Goal: Transaction & Acquisition: Subscribe to service/newsletter

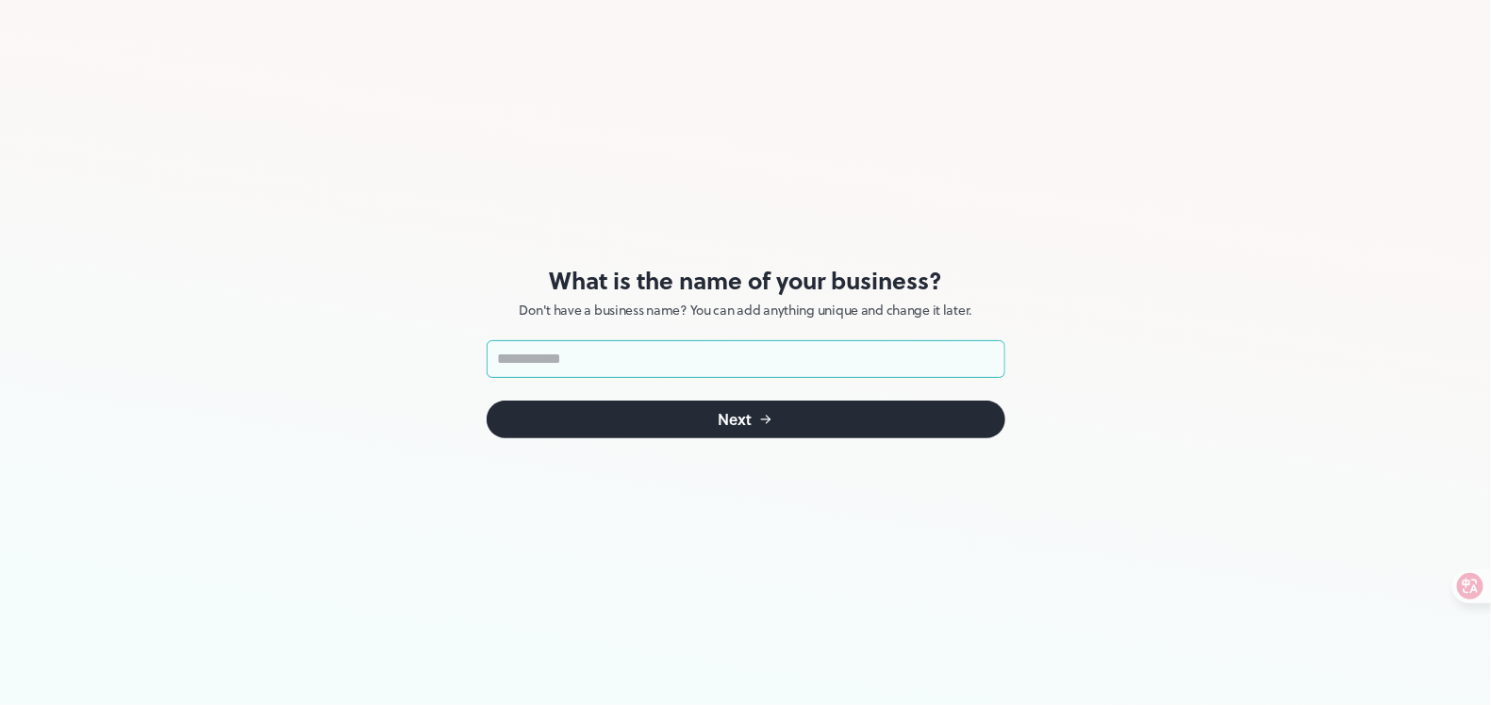
click at [656, 356] on input "text" at bounding box center [745, 359] width 519 height 38
type input "***"
click at [746, 423] on div "Next" at bounding box center [735, 419] width 34 height 15
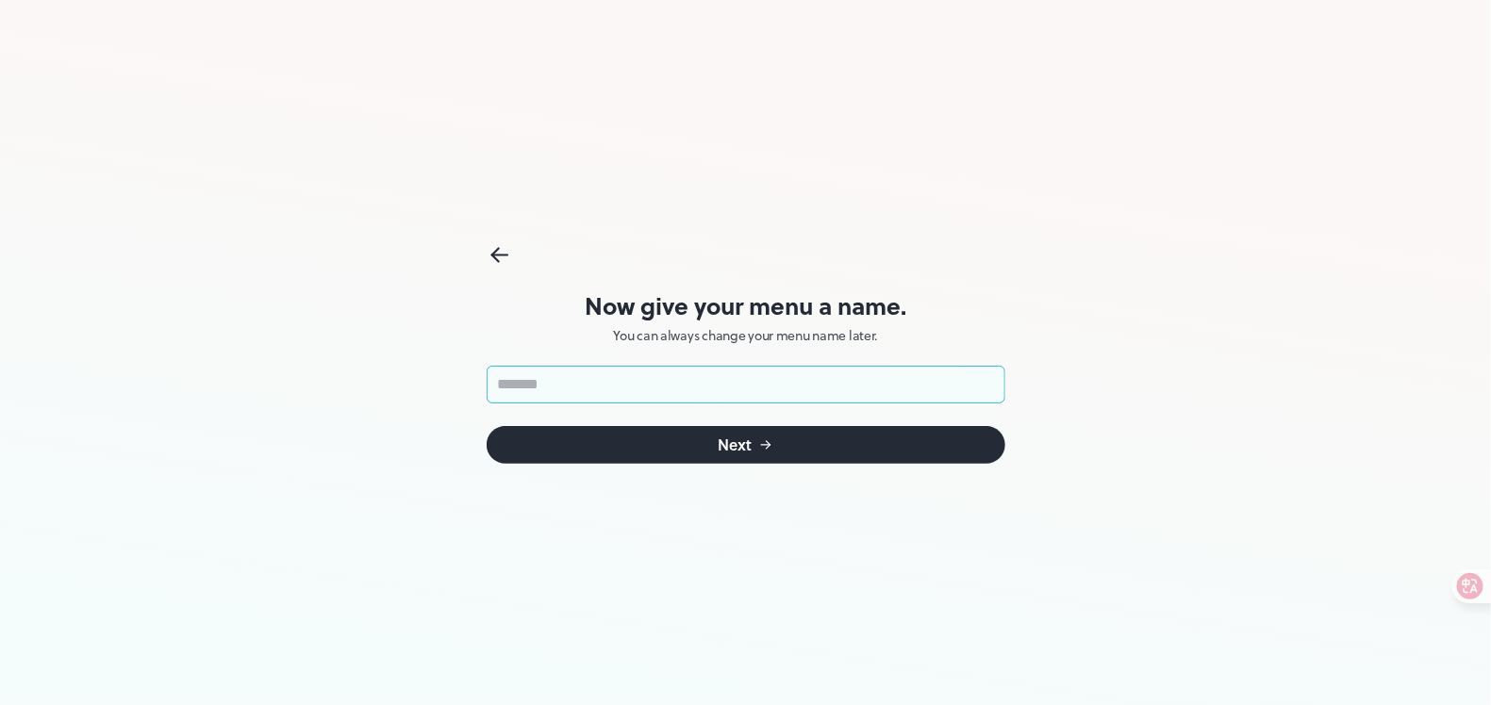
click at [657, 380] on input "text" at bounding box center [745, 385] width 519 height 38
click at [740, 380] on input "text" at bounding box center [745, 385] width 519 height 38
drag, startPoint x: 675, startPoint y: 376, endPoint x: 506, endPoint y: 384, distance: 168.9
click at [506, 384] on input "****" at bounding box center [745, 385] width 519 height 38
paste input "*******"
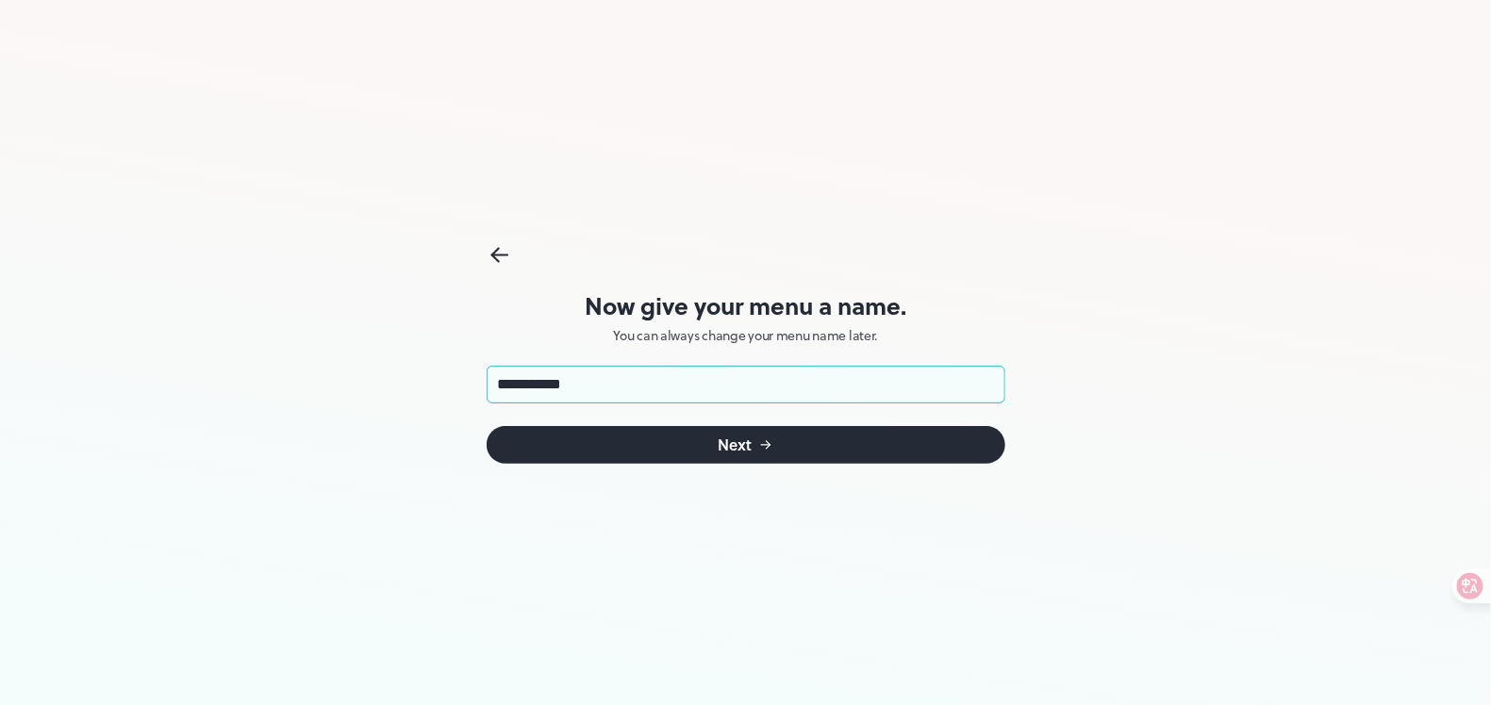
type input "**********"
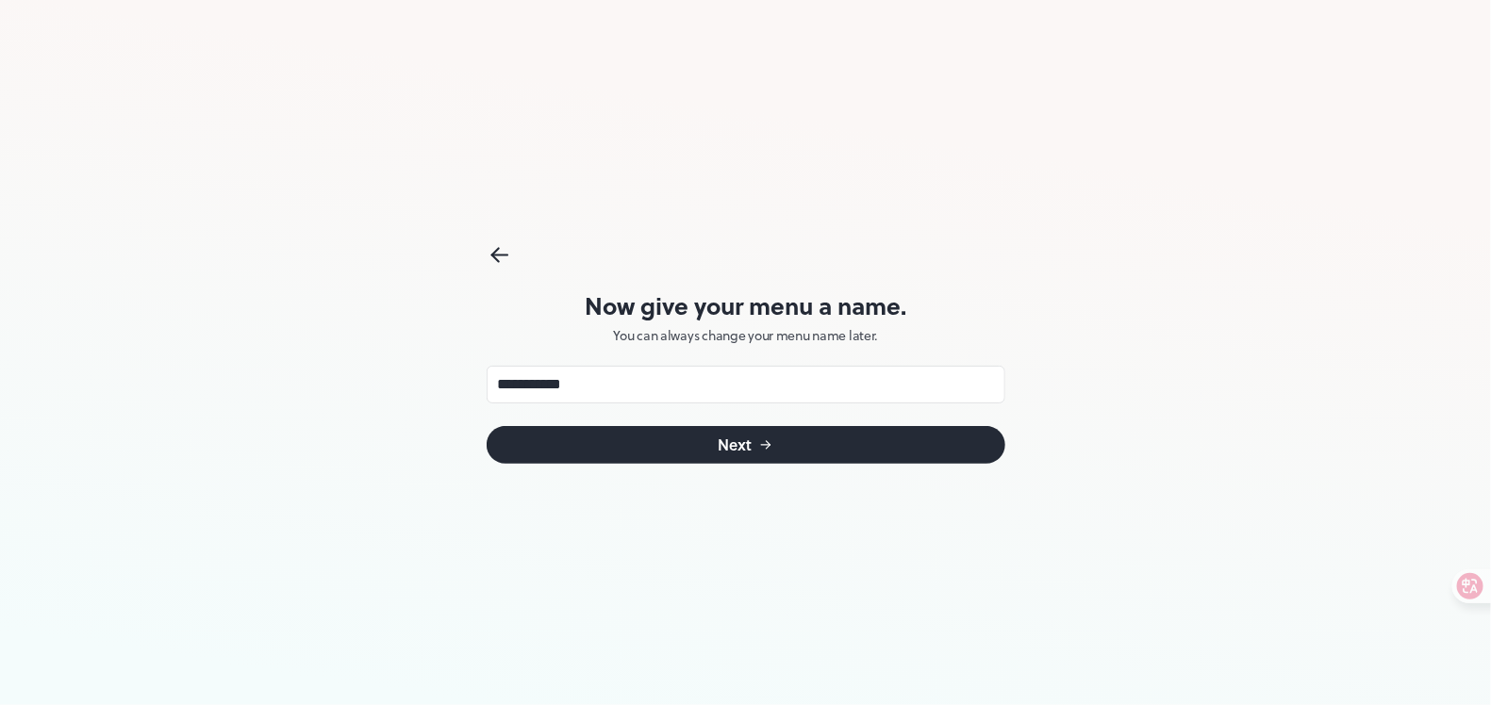
click at [716, 437] on button "Next" at bounding box center [745, 445] width 519 height 38
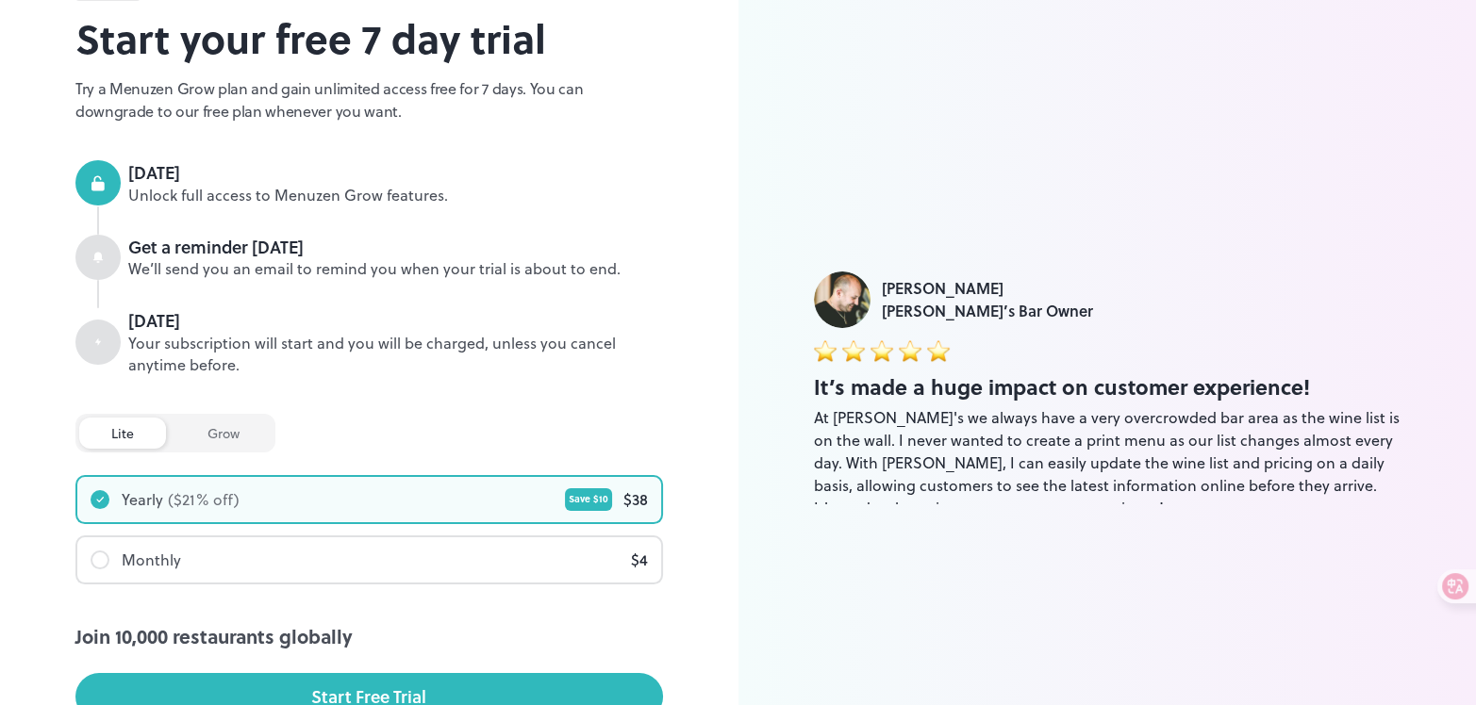
scroll to position [140, 0]
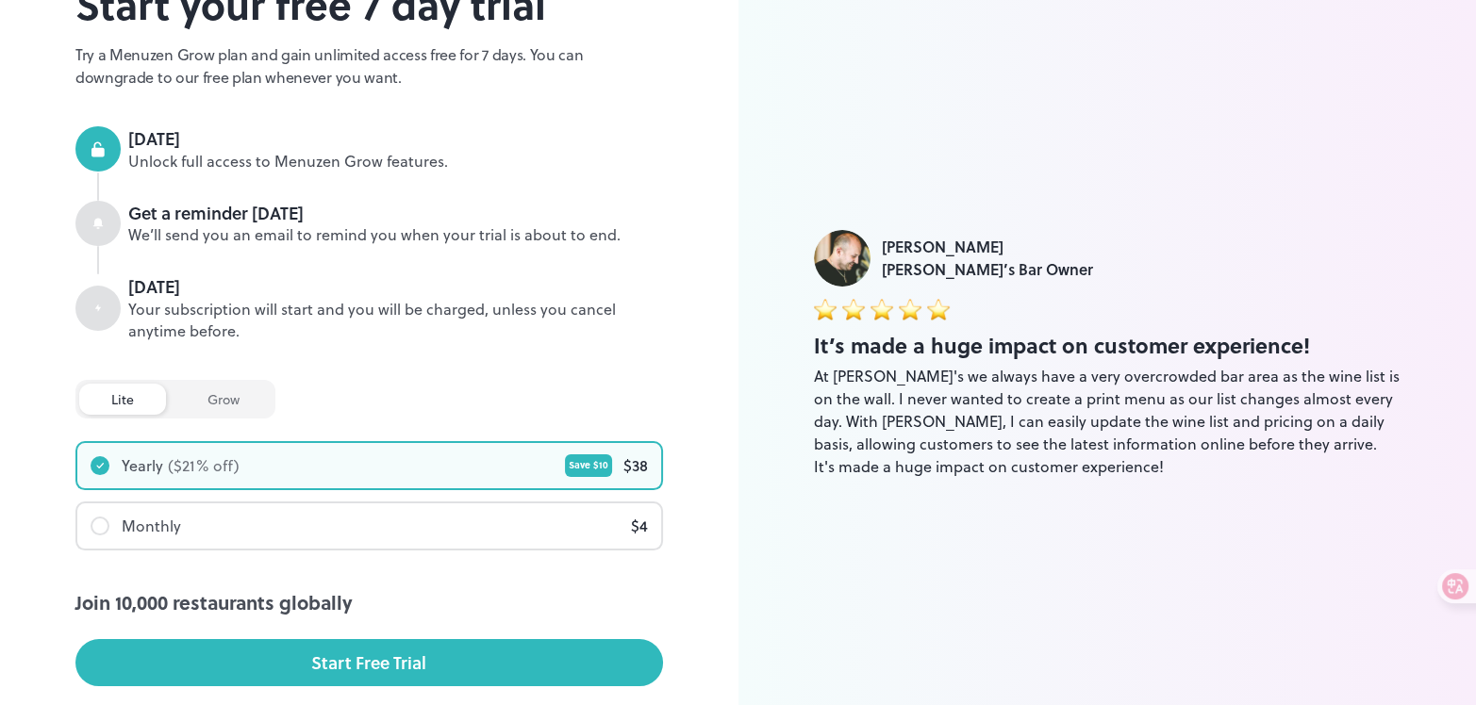
click at [75, 131] on div at bounding box center [97, 148] width 45 height 45
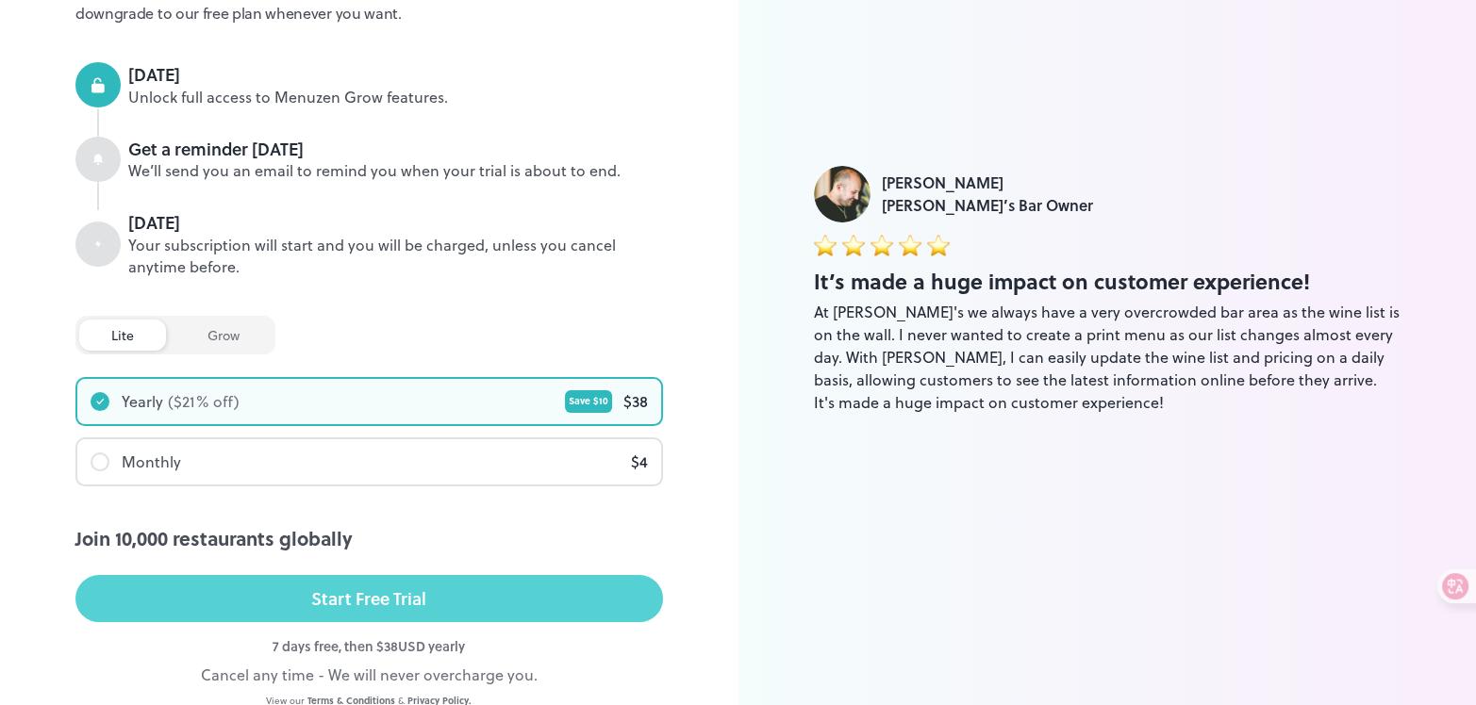
scroll to position [226, 0]
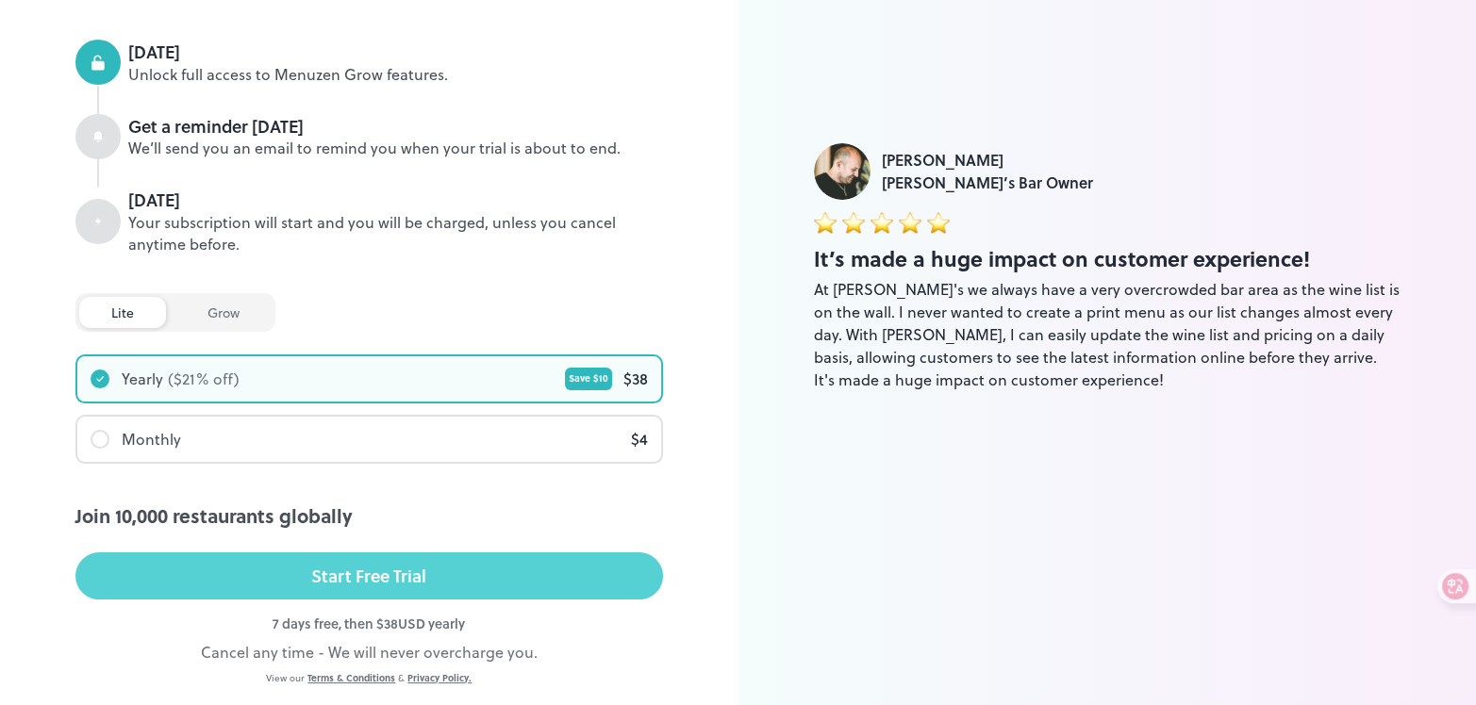
click at [404, 552] on button "Start Free Trial" at bounding box center [368, 575] width 587 height 47
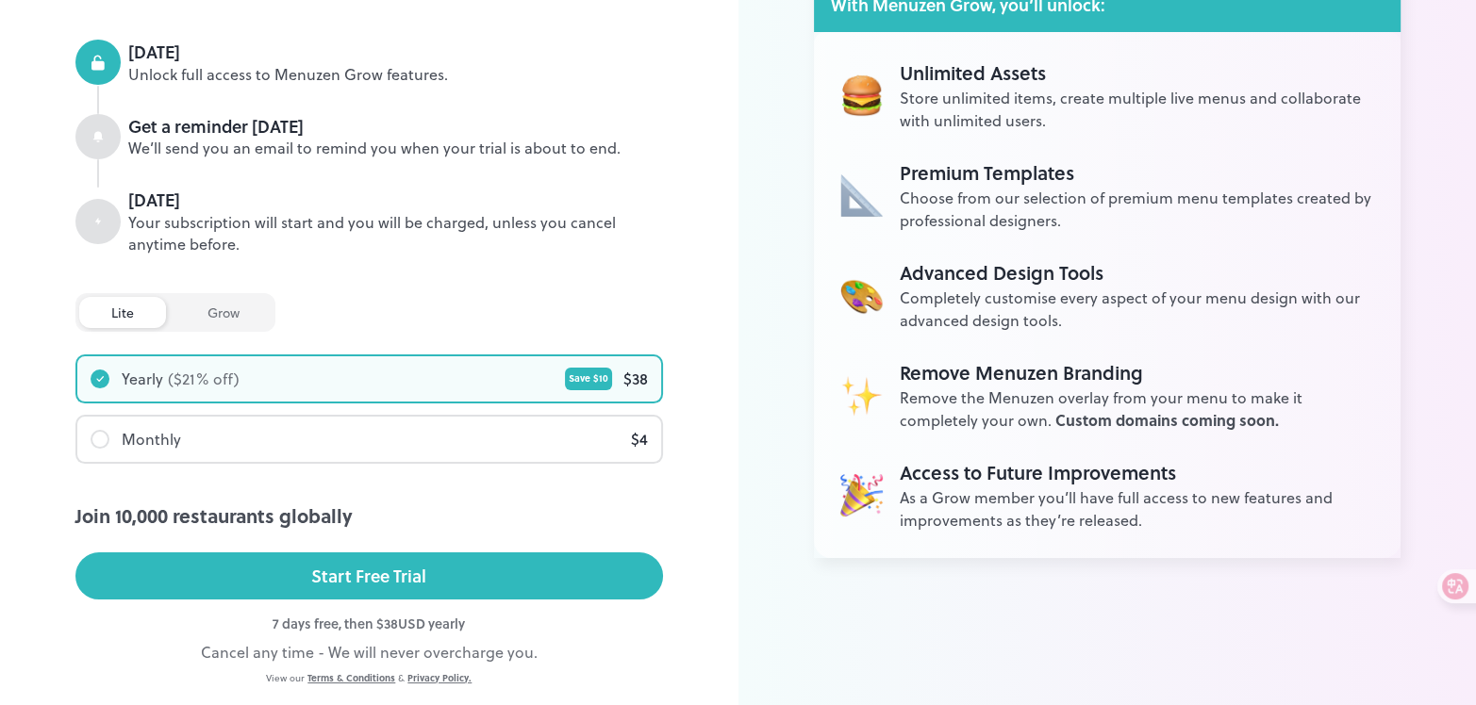
click at [199, 297] on div "grow" at bounding box center [223, 312] width 96 height 31
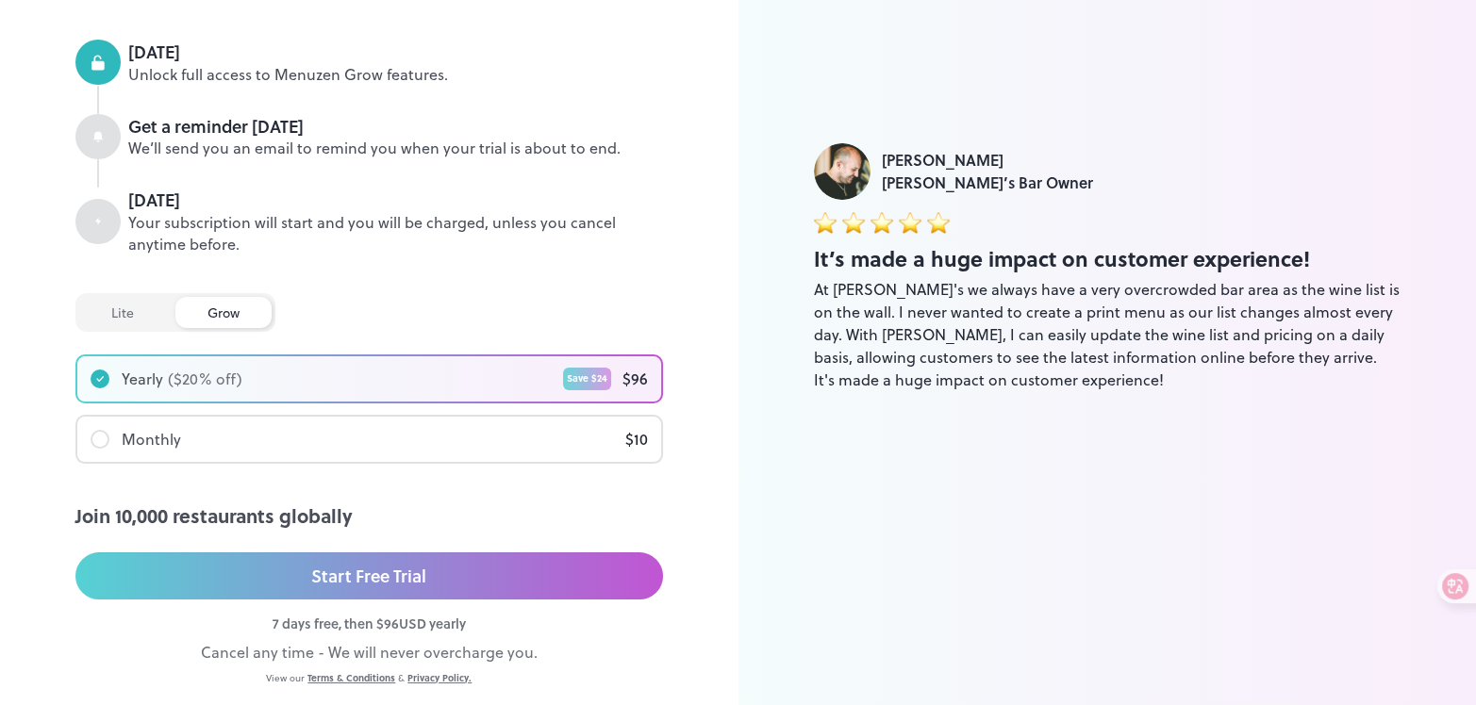
click at [91, 297] on div "lite" at bounding box center [122, 312] width 87 height 31
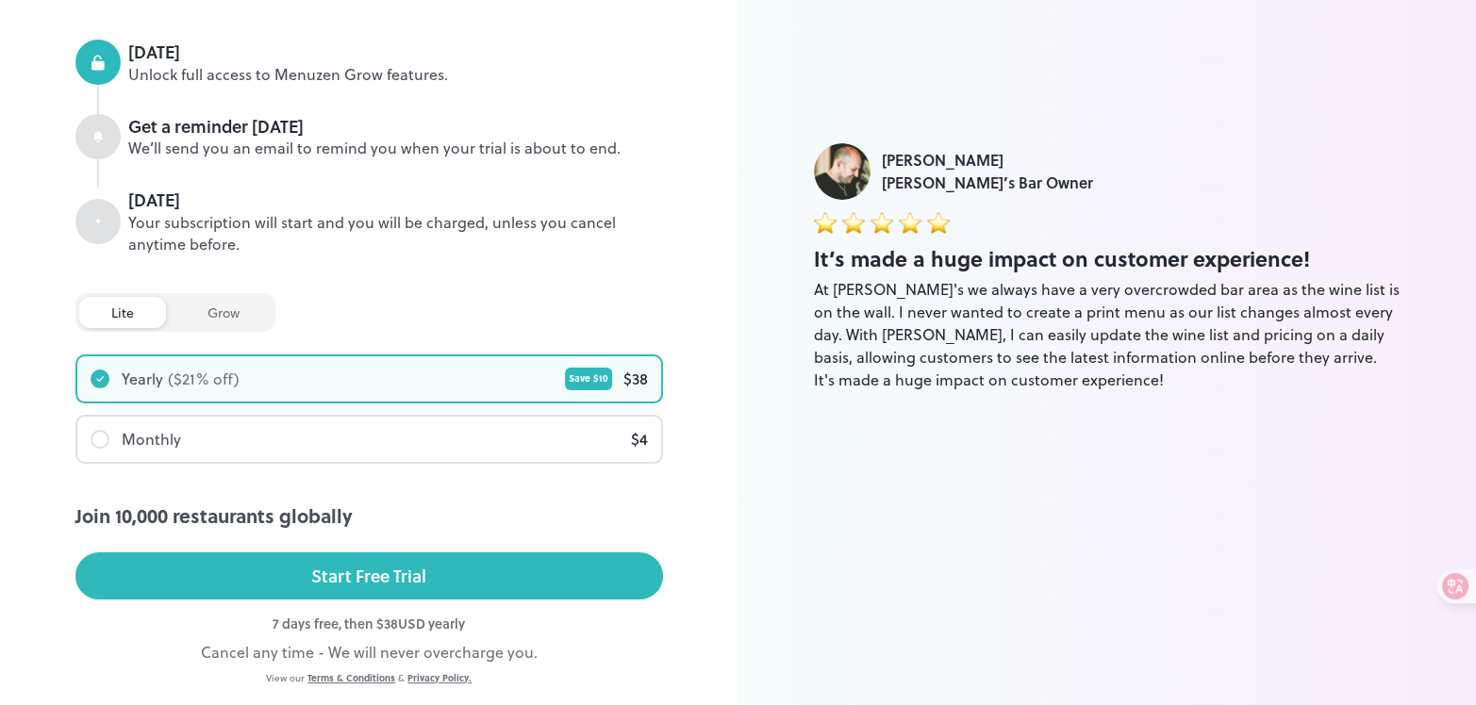
click at [158, 293] on div "lite grow" at bounding box center [175, 312] width 200 height 39
click at [206, 297] on div "grow" at bounding box center [223, 312] width 96 height 31
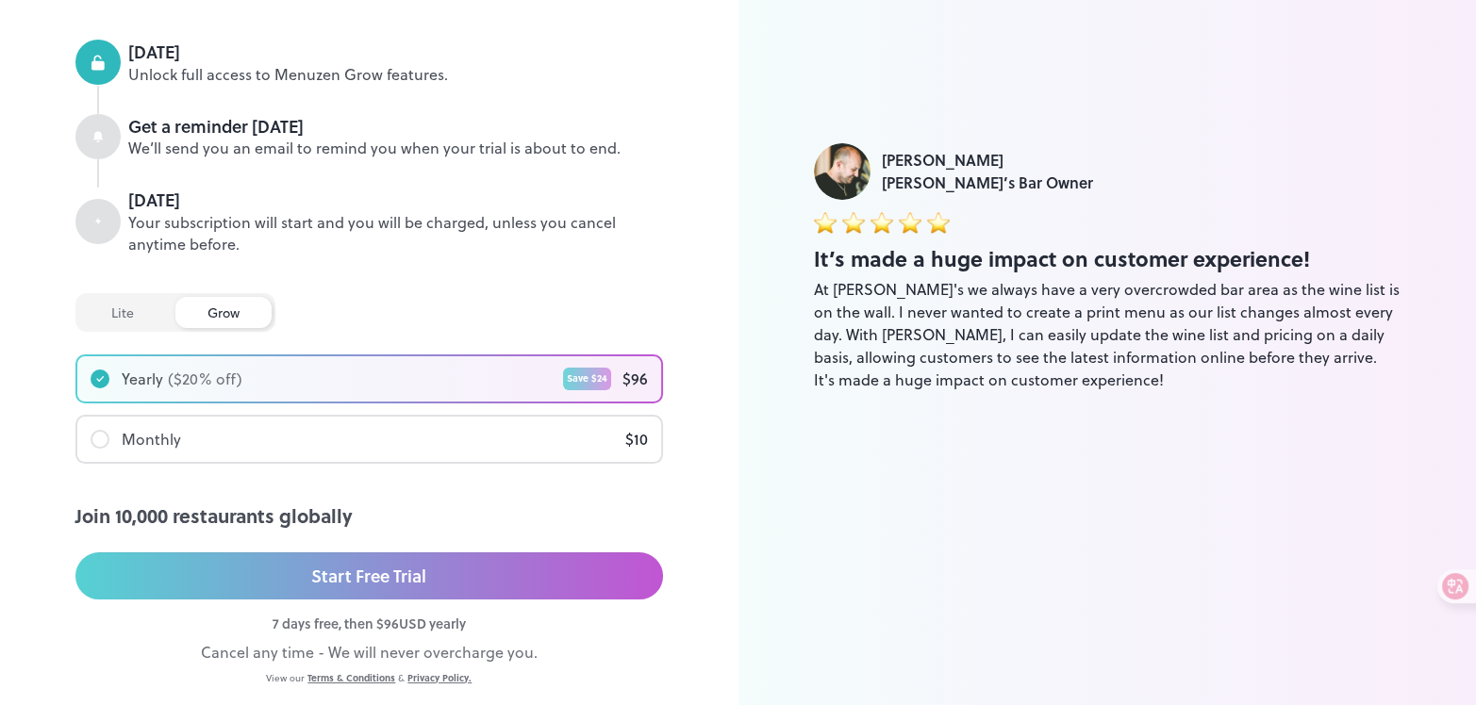
click at [100, 297] on div "lite" at bounding box center [122, 312] width 87 height 31
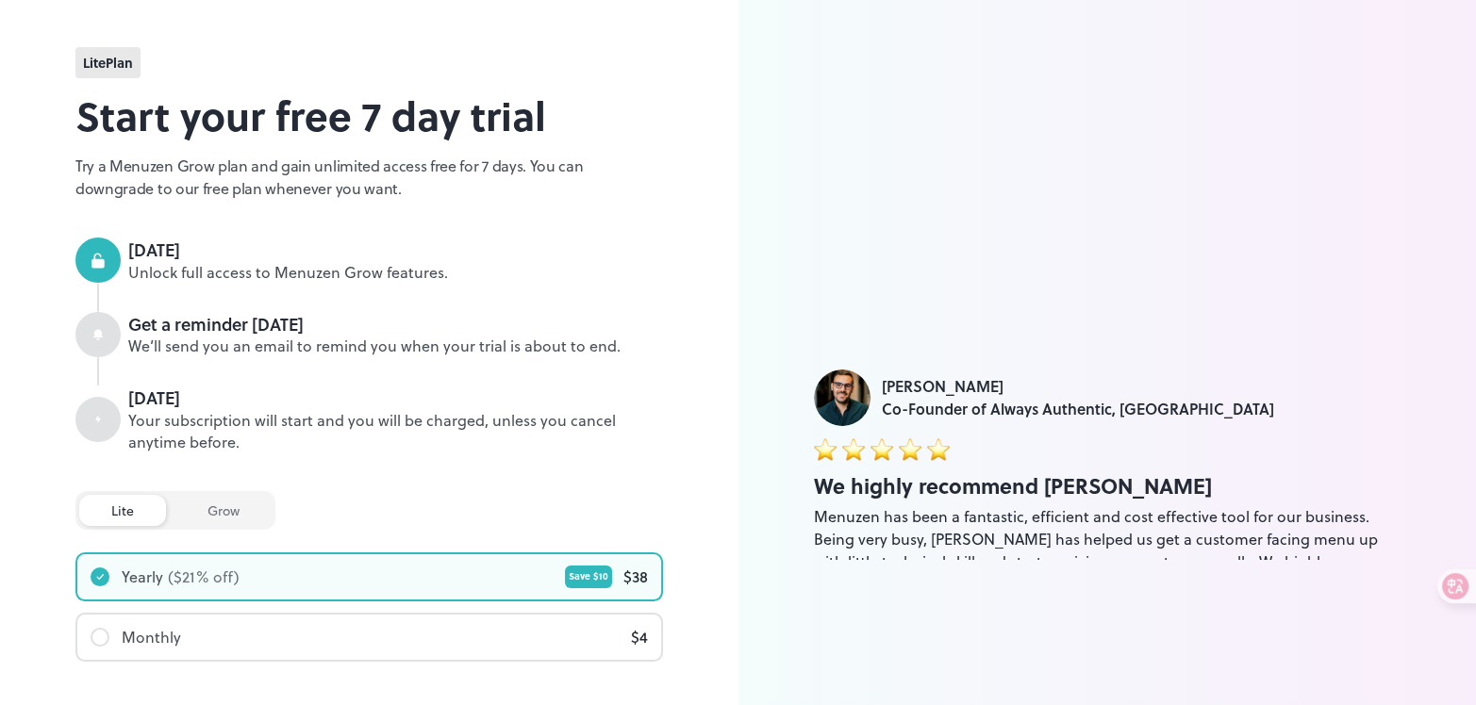
scroll to position [0, 0]
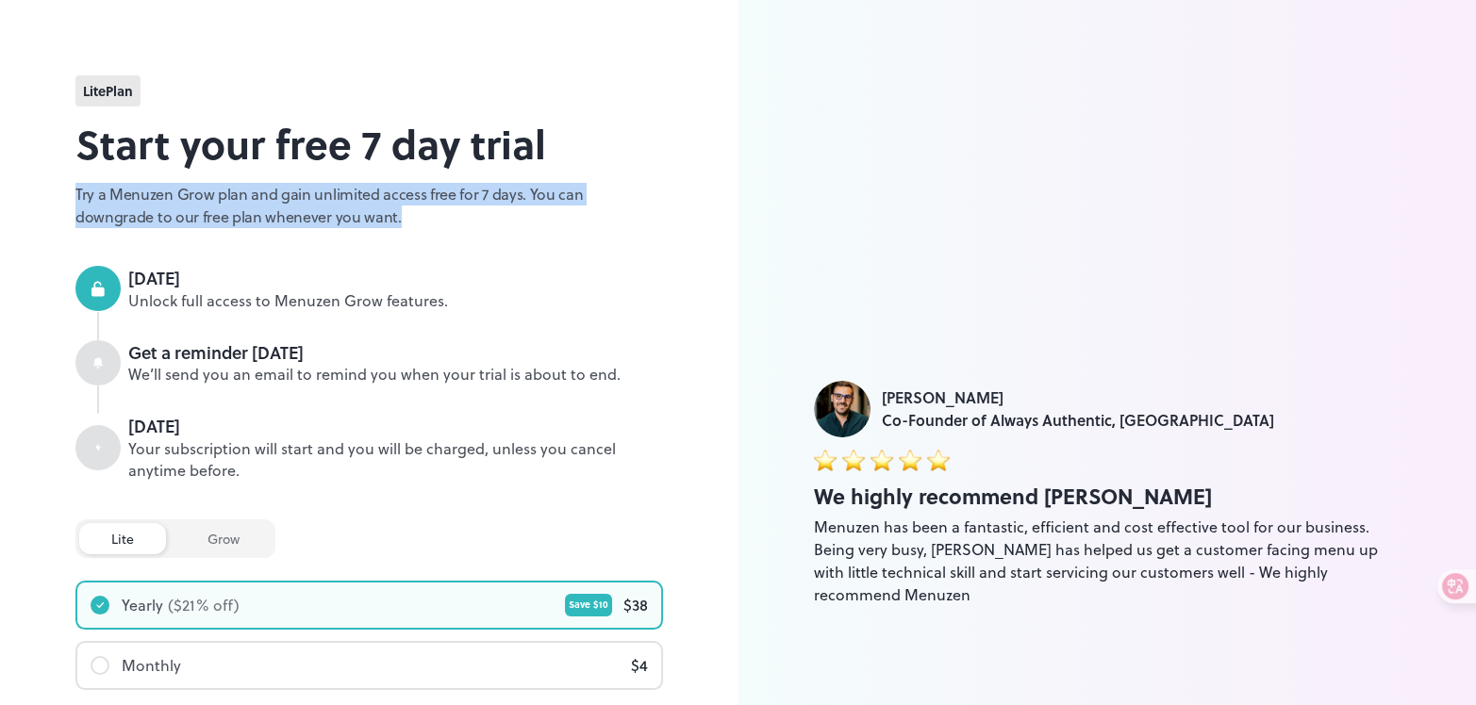
drag, startPoint x: 70, startPoint y: 178, endPoint x: 278, endPoint y: 198, distance: 209.3
click at [278, 198] on div "lite Plan Start your free 7 day trial Try a Menuzen Grow plan and gain unlimite…" at bounding box center [369, 493] width 738 height 987
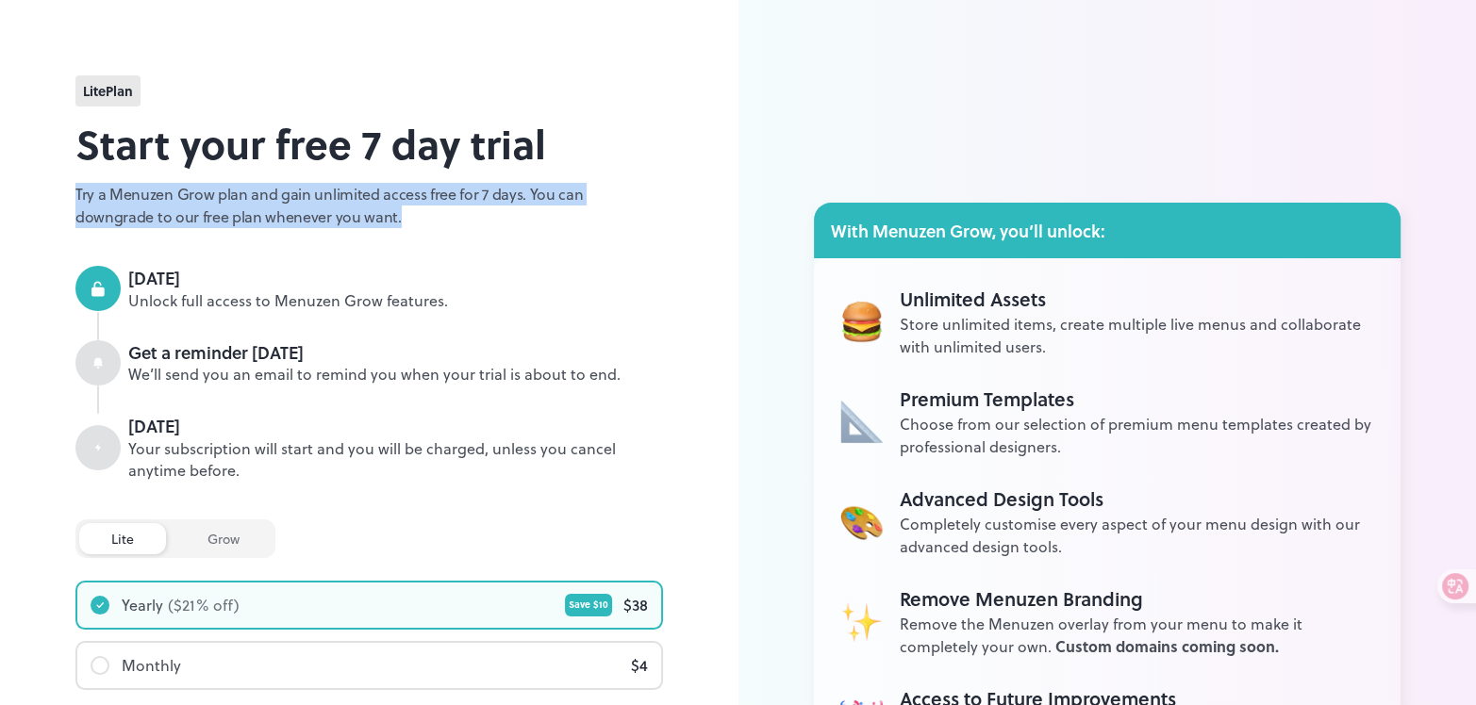
click at [266, 215] on div at bounding box center [266, 215] width 0 height 0
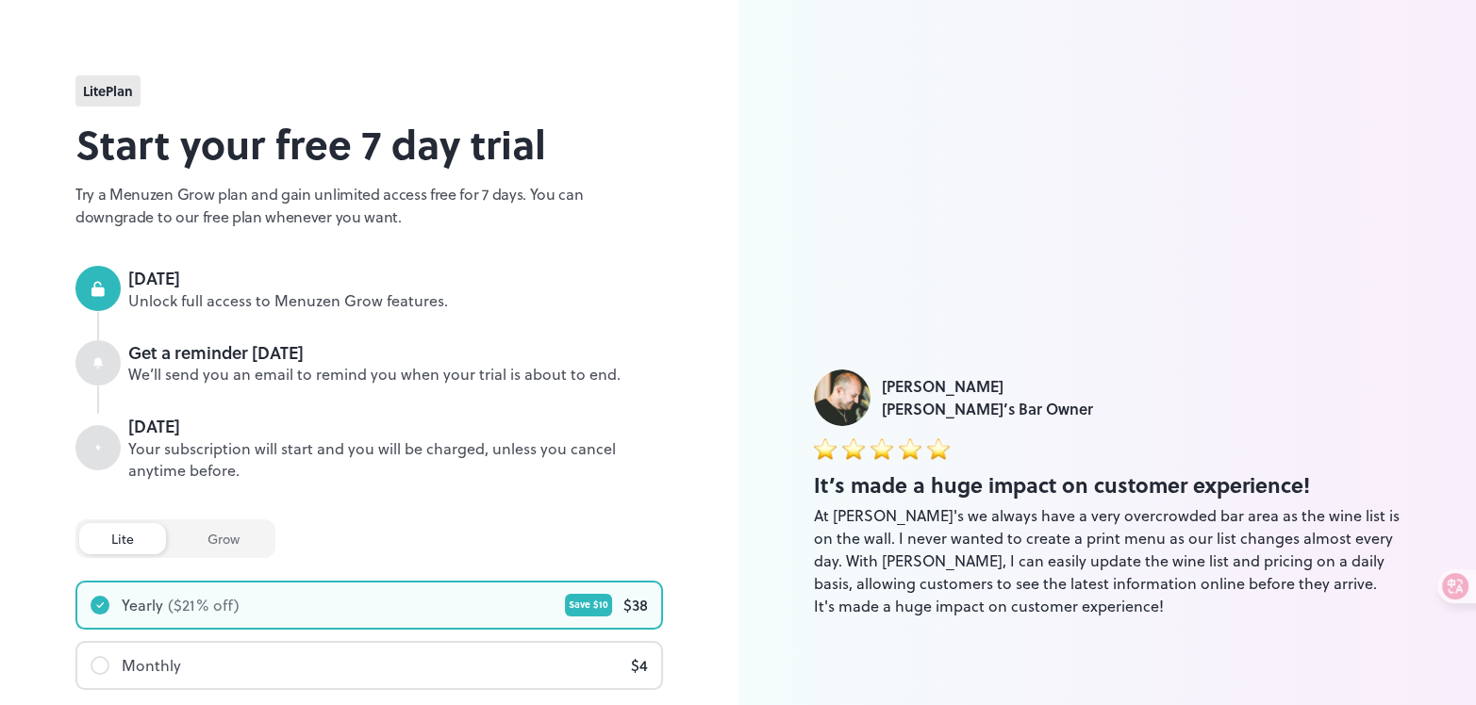
click at [632, 242] on div "lite Plan Start your free 7 day trial Try a Menuzen Grow plan and gain unlimite…" at bounding box center [368, 493] width 587 height 836
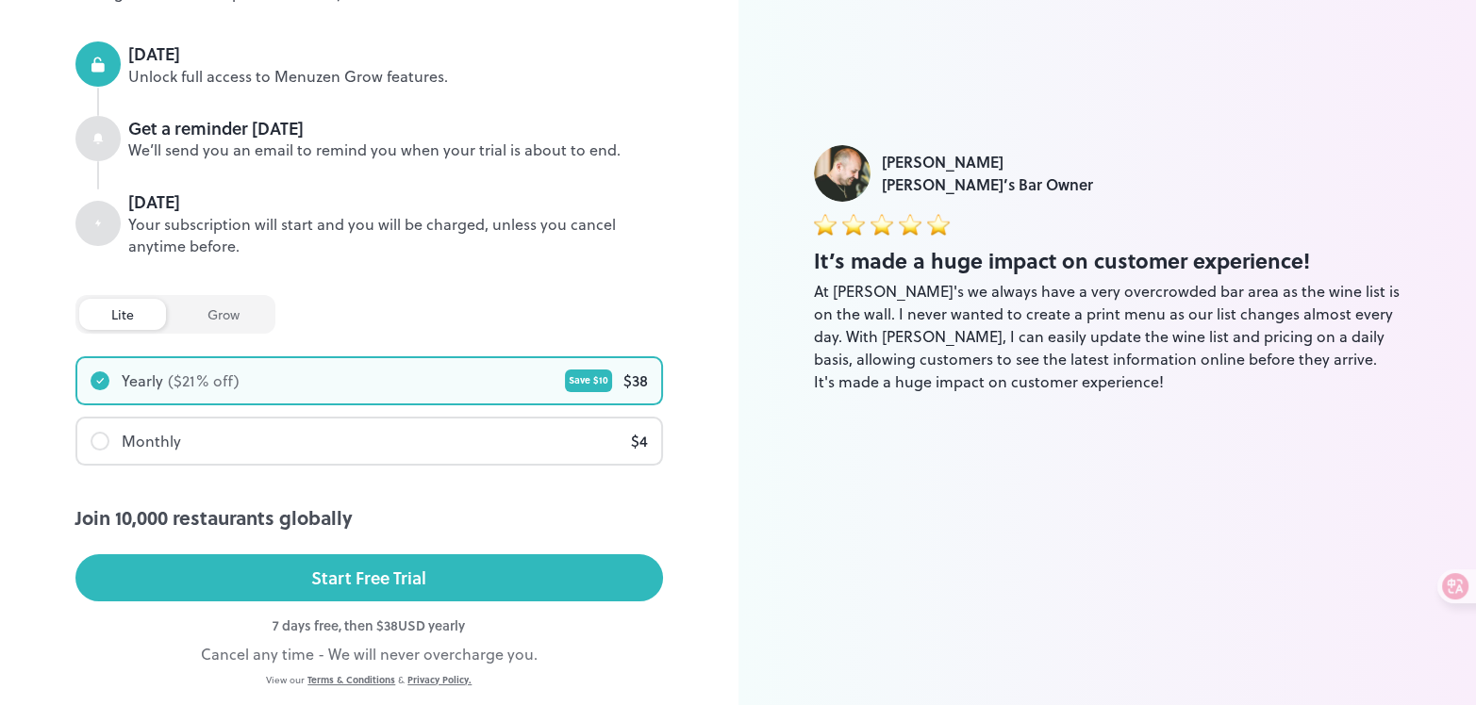
scroll to position [226, 0]
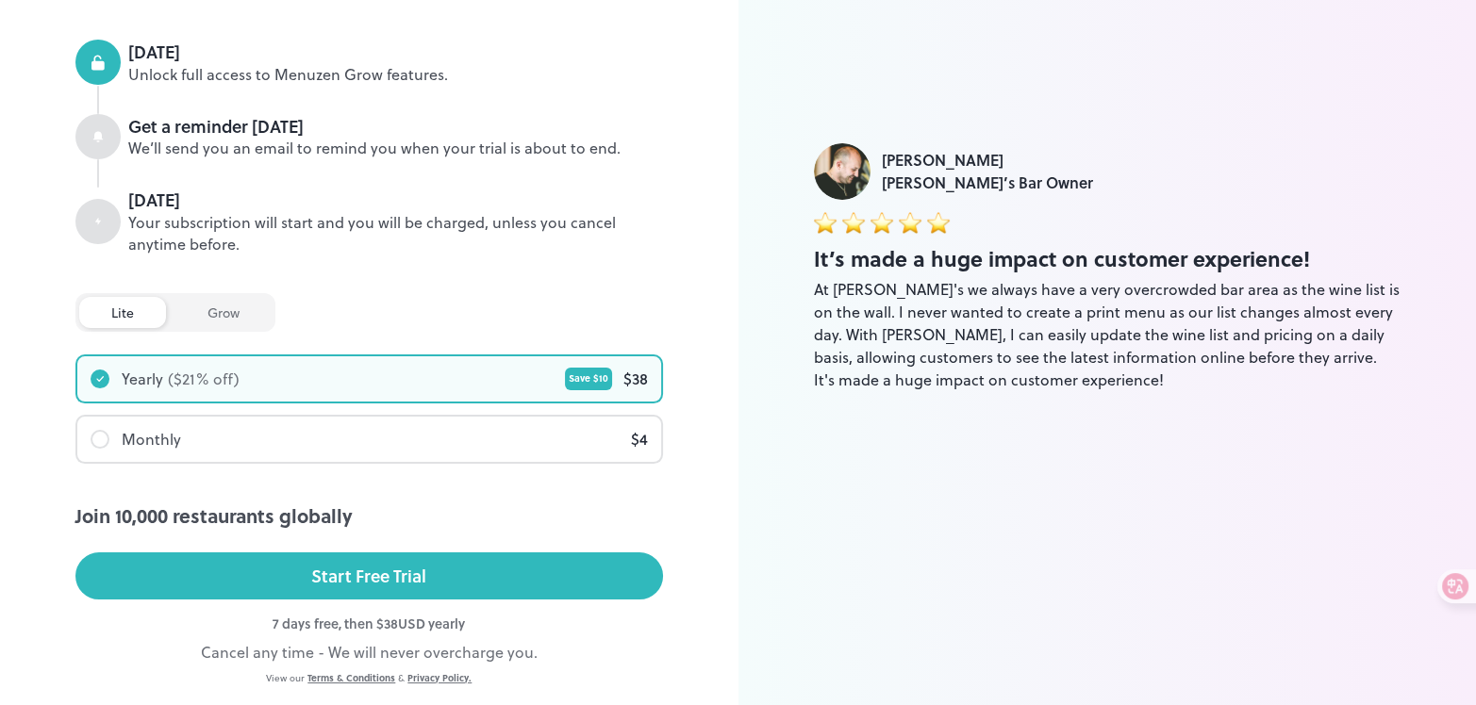
click at [552, 417] on div "Monthly $ 4" at bounding box center [369, 439] width 584 height 45
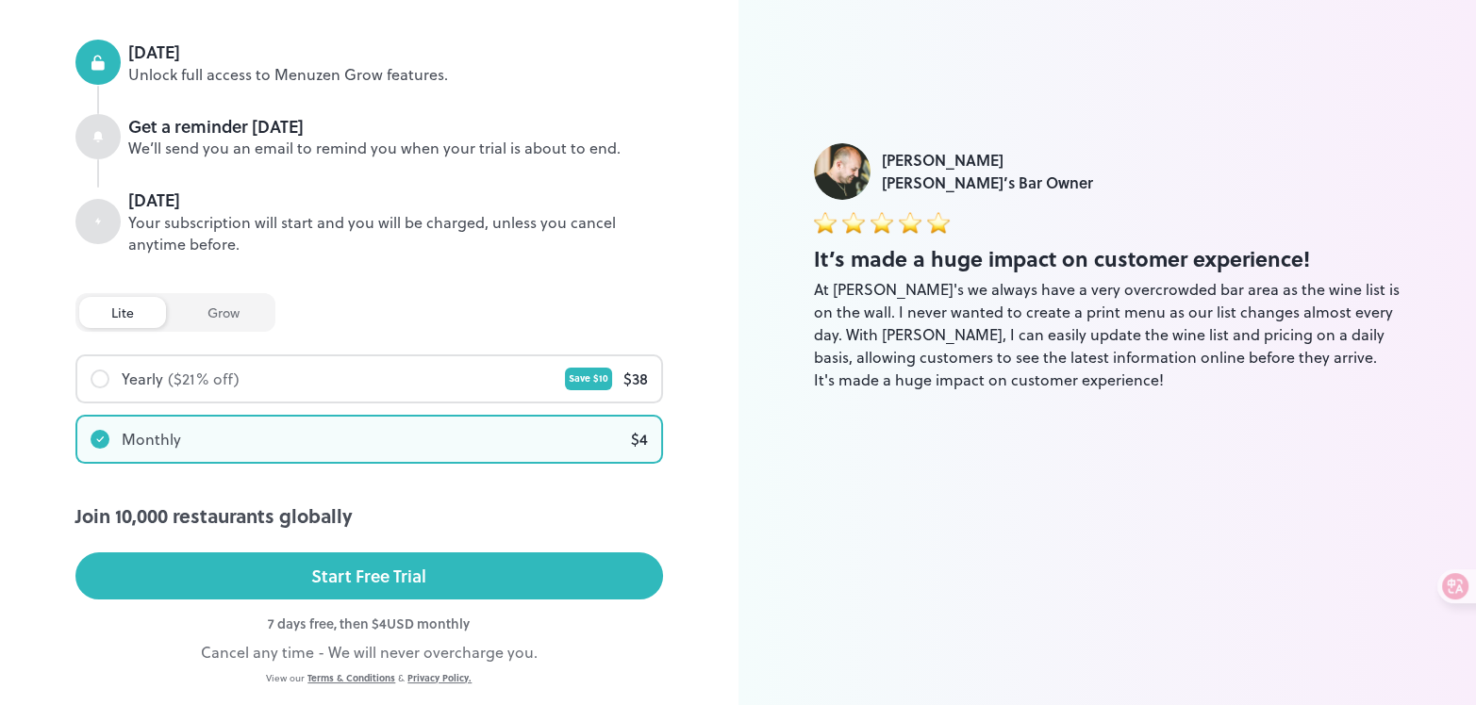
click at [460, 356] on div "Yearly ($ 21 % off) Save $ 10 $ 38" at bounding box center [369, 378] width 584 height 45
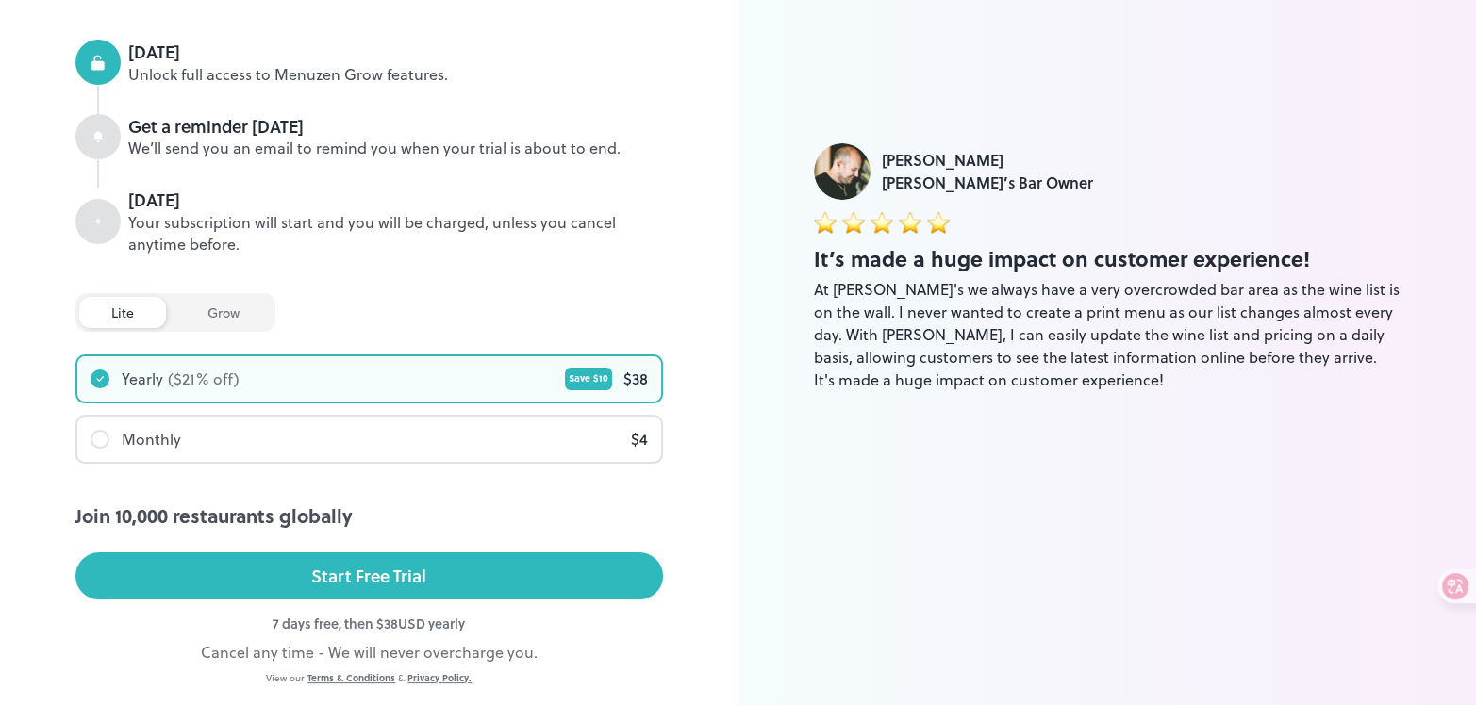
click at [455, 417] on div "Monthly $ 4" at bounding box center [369, 439] width 584 height 45
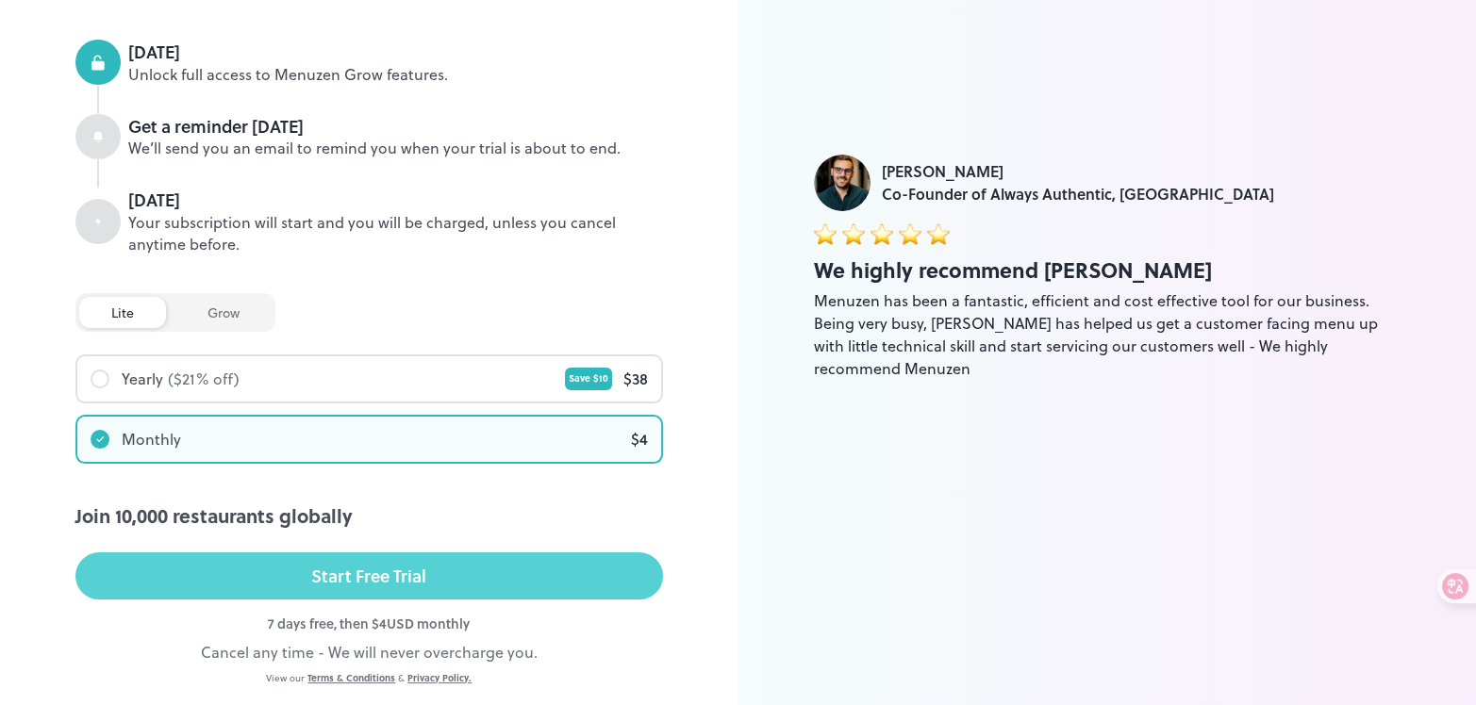
click at [482, 552] on button "Start Free Trial" at bounding box center [368, 575] width 587 height 47
